Goal: Consume media (video, audio)

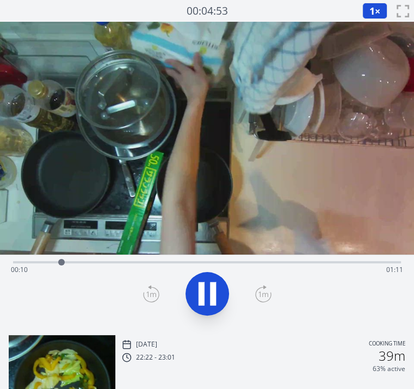
click at [79, 315] on div at bounding box center [207, 294] width 401 height 52
click at [373, 12] on span "1" at bounding box center [371, 10] width 5 height 13
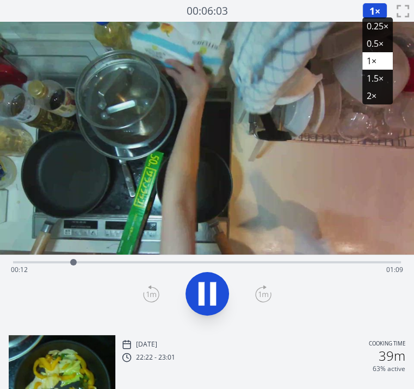
click at [371, 73] on li "1.5×" at bounding box center [377, 78] width 30 height 17
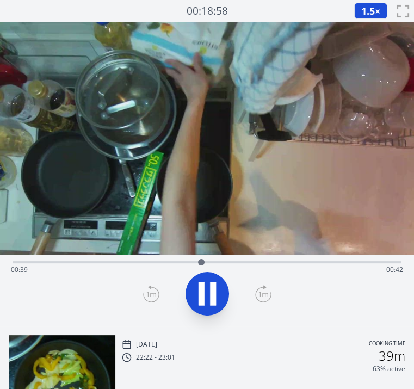
click at [151, 290] on icon at bounding box center [151, 293] width 16 height 17
click at [366, 7] on span "1.5" at bounding box center [368, 10] width 14 height 13
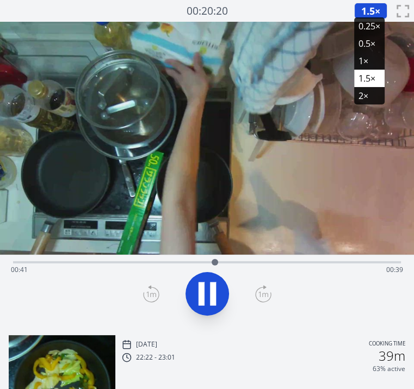
click at [362, 60] on li "1×" at bounding box center [369, 60] width 30 height 17
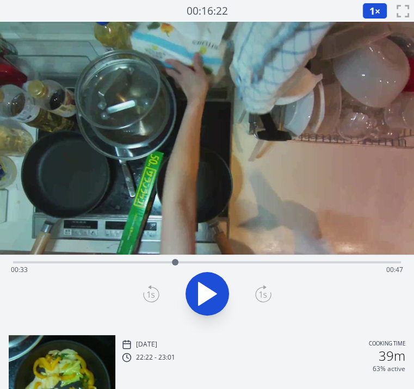
drag, startPoint x: 220, startPoint y: 261, endPoint x: 175, endPoint y: 258, distance: 44.7
click at [175, 259] on div at bounding box center [175, 262] width 7 height 7
click at [152, 288] on icon at bounding box center [151, 293] width 16 height 17
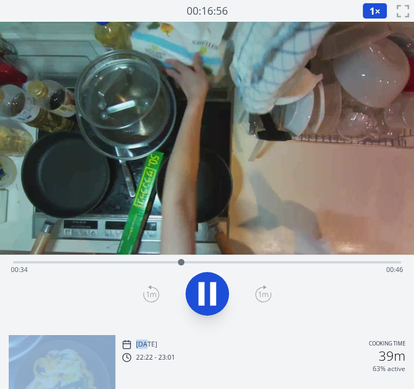
click at [152, 288] on icon at bounding box center [151, 293] width 16 height 17
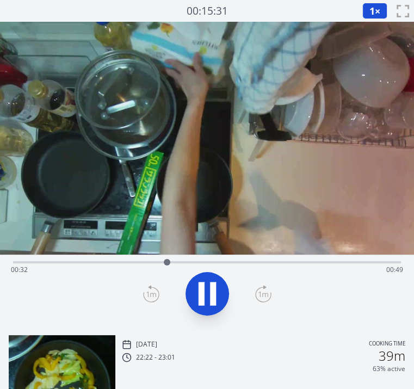
drag, startPoint x: 152, startPoint y: 288, endPoint x: 167, endPoint y: 296, distance: 17.5
click at [167, 296] on div at bounding box center [207, 294] width 401 height 52
click at [221, 286] on icon at bounding box center [207, 293] width 30 height 30
drag, startPoint x: 291, startPoint y: 260, endPoint x: 232, endPoint y: 264, distance: 59.4
click at [232, 264] on div at bounding box center [231, 262] width 7 height 7
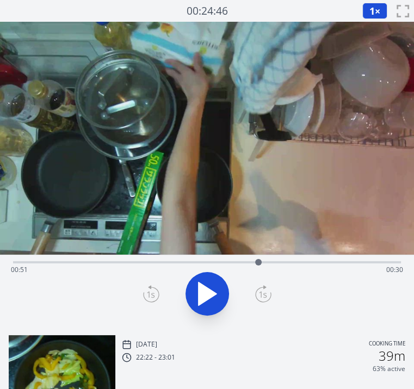
drag, startPoint x: 232, startPoint y: 264, endPoint x: 258, endPoint y: 261, distance: 26.8
click at [258, 261] on div at bounding box center [258, 262] width 7 height 7
drag, startPoint x: 258, startPoint y: 261, endPoint x: 215, endPoint y: 260, distance: 43.5
click at [215, 260] on div at bounding box center [215, 262] width 7 height 7
drag, startPoint x: 223, startPoint y: 257, endPoint x: 232, endPoint y: 261, distance: 9.2
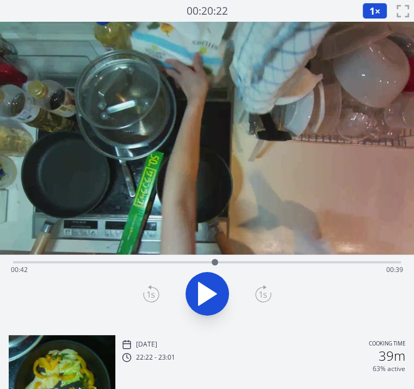
click at [232, 261] on div "Time elapsed: 00:42 Time remaining: 00:39" at bounding box center [207, 260] width 388 height 13
click at [237, 261] on div at bounding box center [236, 262] width 7 height 7
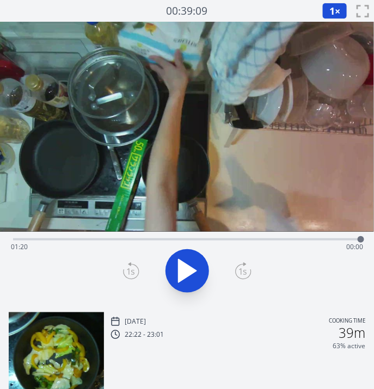
click at [93, 283] on div at bounding box center [187, 271] width 360 height 52
drag, startPoint x: 357, startPoint y: 235, endPoint x: 125, endPoint y: 240, distance: 232.2
click at [125, 240] on div at bounding box center [125, 239] width 16 height 16
click at [193, 278] on icon at bounding box center [187, 271] width 30 height 30
drag, startPoint x: 147, startPoint y: 237, endPoint x: 158, endPoint y: 237, distance: 10.9
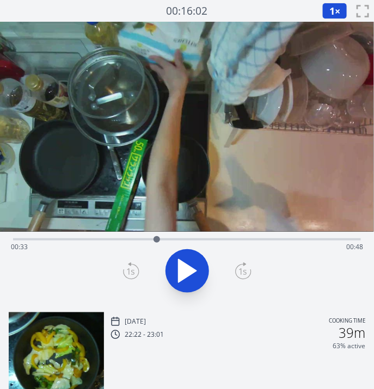
click at [158, 237] on div at bounding box center [156, 239] width 7 height 7
click at [332, 12] on span "1" at bounding box center [331, 10] width 5 height 13
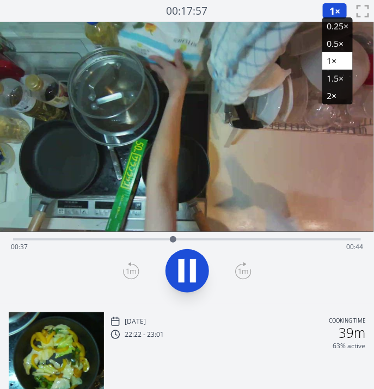
click at [330, 90] on li "2×" at bounding box center [337, 95] width 30 height 17
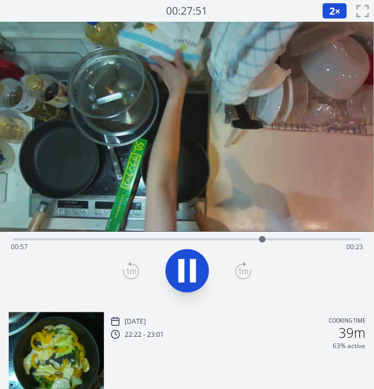
click at [190, 271] on icon at bounding box center [193, 270] width 6 height 23
drag, startPoint x: 263, startPoint y: 239, endPoint x: 129, endPoint y: 239, distance: 134.3
click at [129, 239] on div at bounding box center [125, 239] width 7 height 7
click at [184, 264] on icon at bounding box center [187, 270] width 18 height 23
click at [184, 264] on icon at bounding box center [187, 271] width 30 height 30
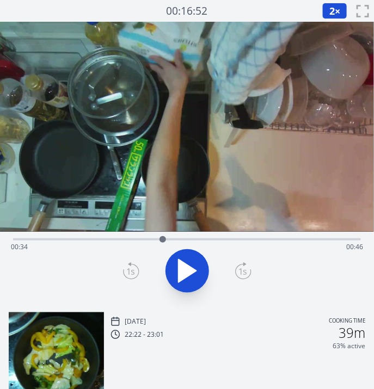
click at [184, 264] on icon at bounding box center [187, 270] width 18 height 23
click at [184, 264] on icon at bounding box center [187, 271] width 30 height 30
click at [169, 238] on div at bounding box center [168, 239] width 7 height 7
drag, startPoint x: 169, startPoint y: 238, endPoint x: 163, endPoint y: 242, distance: 7.4
click at [163, 242] on div at bounding box center [162, 239] width 7 height 7
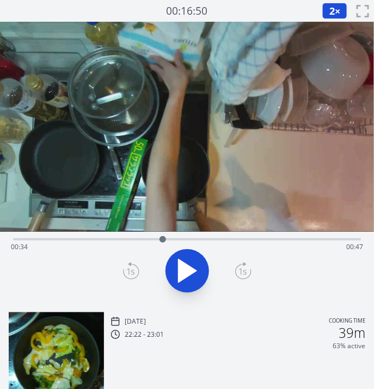
click at [132, 271] on icon at bounding box center [131, 270] width 16 height 17
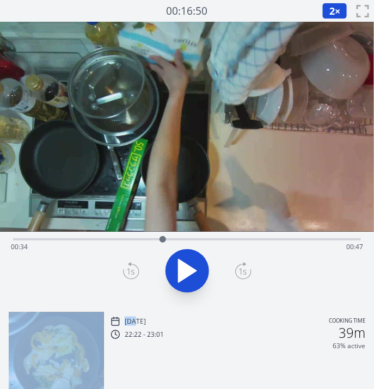
click at [132, 271] on icon at bounding box center [131, 270] width 16 height 17
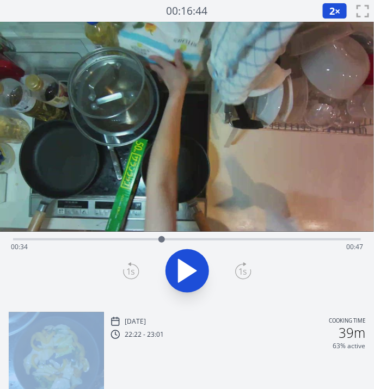
click at [132, 271] on icon at bounding box center [131, 270] width 16 height 17
click at [338, 13] on button "2 ×" at bounding box center [334, 11] width 25 height 16
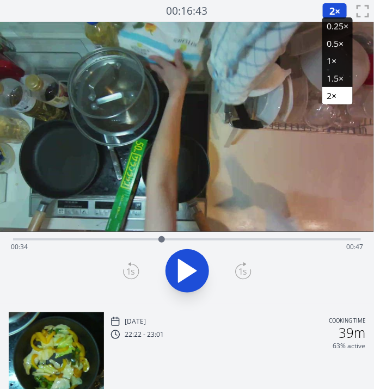
click at [331, 55] on li "1×" at bounding box center [337, 60] width 30 height 17
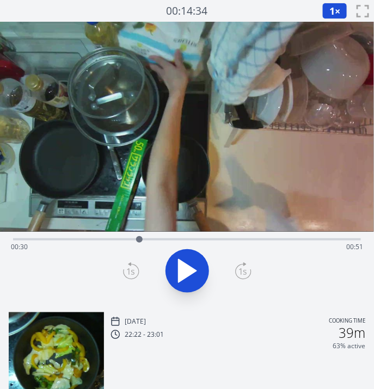
drag, startPoint x: 156, startPoint y: 238, endPoint x: 139, endPoint y: 240, distance: 17.1
click at [139, 240] on div at bounding box center [139, 239] width 16 height 16
click at [181, 262] on icon at bounding box center [187, 270] width 18 height 23
click at [181, 262] on icon at bounding box center [181, 270] width 6 height 23
click at [184, 242] on div at bounding box center [184, 239] width 7 height 7
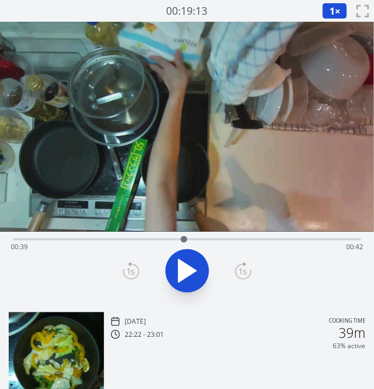
click at [289, 234] on div "Time elapsed: 00:39 Time remaining: 00:42" at bounding box center [186, 238] width 347 height 13
click at [119, 239] on div "Time elapsed: 01:03 Time remaining: 00:17" at bounding box center [187, 246] width 352 height 17
drag, startPoint x: 119, startPoint y: 239, endPoint x: 171, endPoint y: 235, distance: 52.4
click at [171, 235] on div at bounding box center [165, 239] width 16 height 16
click at [182, 261] on icon at bounding box center [187, 271] width 30 height 30
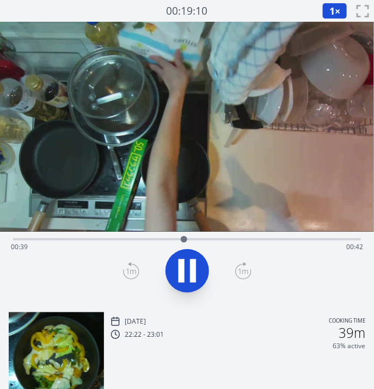
click at [182, 261] on icon at bounding box center [181, 270] width 6 height 23
drag, startPoint x: 185, startPoint y: 233, endPoint x: 223, endPoint y: 235, distance: 38.2
click at [223, 235] on div at bounding box center [220, 239] width 16 height 16
click at [223, 235] on div at bounding box center [223, 239] width 16 height 16
click at [228, 235] on div at bounding box center [228, 239] width 16 height 16
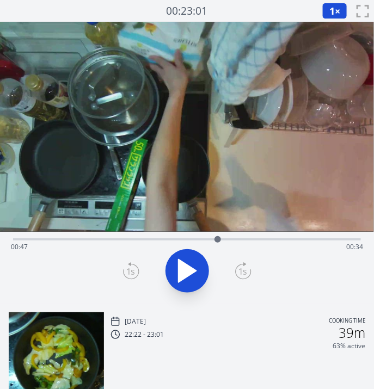
drag, startPoint x: 228, startPoint y: 235, endPoint x: 217, endPoint y: 239, distance: 11.5
click at [217, 239] on div at bounding box center [217, 239] width 16 height 16
drag, startPoint x: 220, startPoint y: 242, endPoint x: 181, endPoint y: 246, distance: 39.3
click at [181, 246] on div at bounding box center [181, 239] width 16 height 16
click at [180, 245] on div at bounding box center [178, 239] width 16 height 16
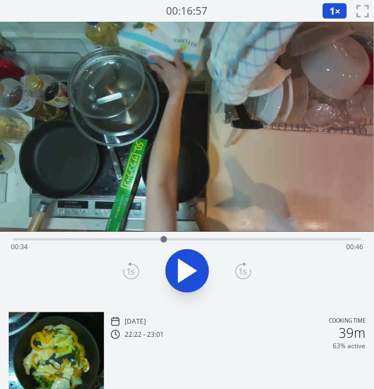
drag, startPoint x: 181, startPoint y: 240, endPoint x: 164, endPoint y: 241, distance: 16.9
click at [164, 241] on div at bounding box center [163, 239] width 7 height 7
drag, startPoint x: 164, startPoint y: 241, endPoint x: 155, endPoint y: 241, distance: 8.7
click at [155, 241] on div at bounding box center [155, 239] width 7 height 7
drag, startPoint x: 156, startPoint y: 240, endPoint x: 220, endPoint y: 240, distance: 63.6
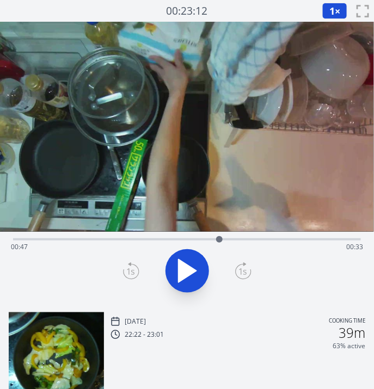
click at [220, 240] on div at bounding box center [219, 239] width 7 height 7
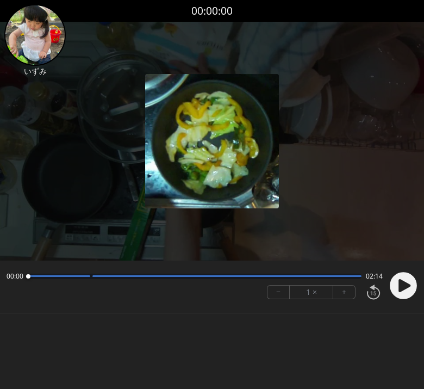
click at [186, 330] on div "Permission to record audio We need to use the microphone to record your voiceov…" at bounding box center [212, 180] width 424 height 316
click at [394, 284] on circle at bounding box center [403, 285] width 27 height 27
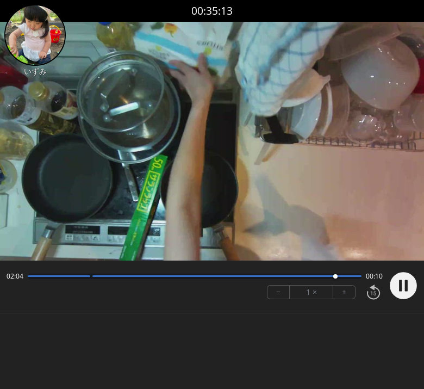
click at [234, 337] on div "Permission to record audio We need to use the microphone to record your voiceov…" at bounding box center [212, 180] width 424 height 316
drag, startPoint x: 339, startPoint y: 273, endPoint x: 324, endPoint y: 275, distance: 15.9
click at [324, 275] on div at bounding box center [316, 276] width 15 height 15
click at [396, 282] on circle at bounding box center [403, 285] width 27 height 27
